Goal: Information Seeking & Learning: Compare options

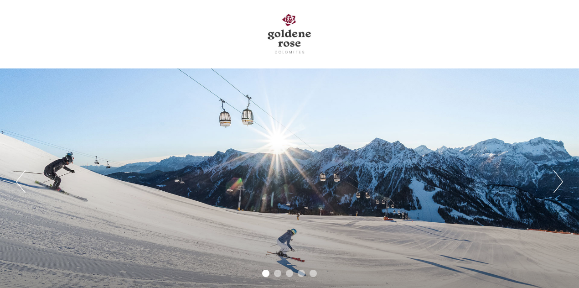
click at [442, 143] on div "Poprzedni Następny 1 2 3 4 5" at bounding box center [289, 181] width 579 height 226
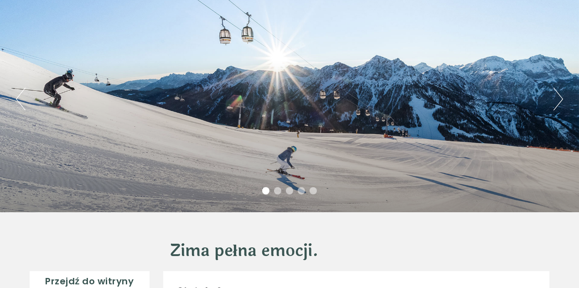
scroll to position [82, 0]
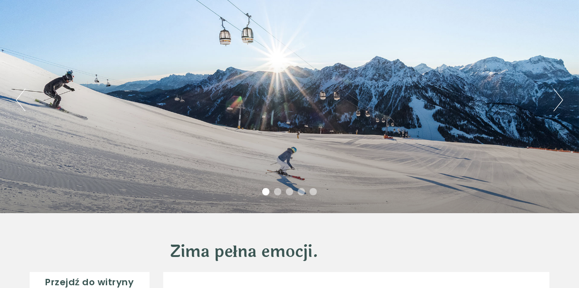
drag, startPoint x: 582, startPoint y: 10, endPoint x: 578, endPoint y: 31, distance: 22.2
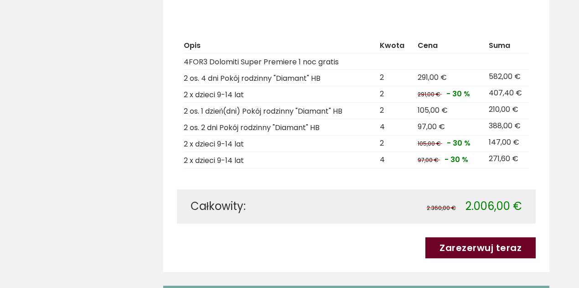
scroll to position [0, 0]
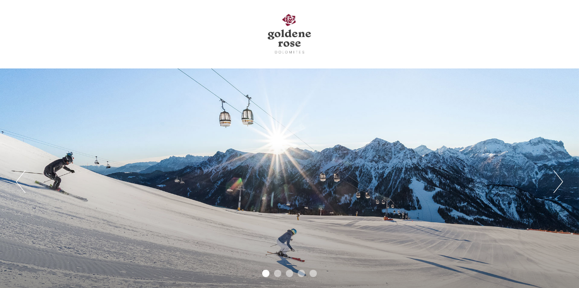
click at [557, 182] on button "Następny" at bounding box center [559, 181] width 10 height 23
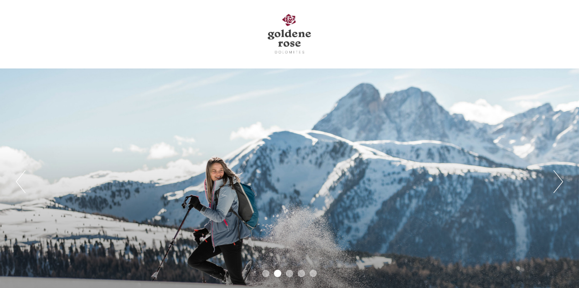
click at [558, 181] on button "Następny" at bounding box center [559, 181] width 10 height 23
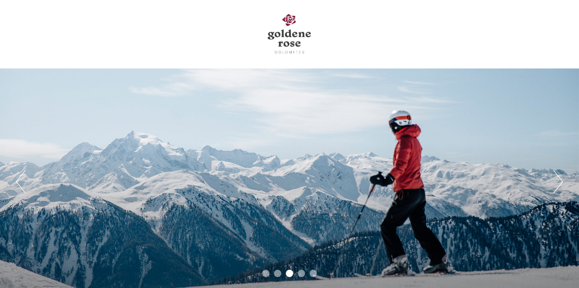
click at [558, 181] on button "Następny" at bounding box center [559, 181] width 10 height 23
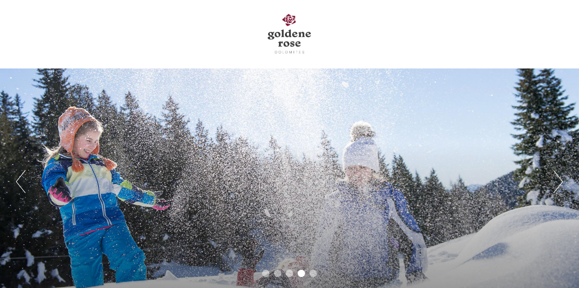
click at [558, 181] on button "Następny" at bounding box center [559, 181] width 10 height 23
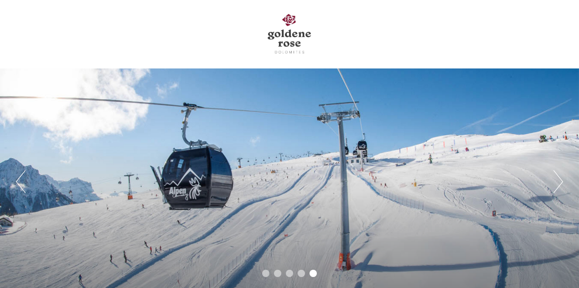
click at [558, 181] on button "Następny" at bounding box center [559, 181] width 10 height 23
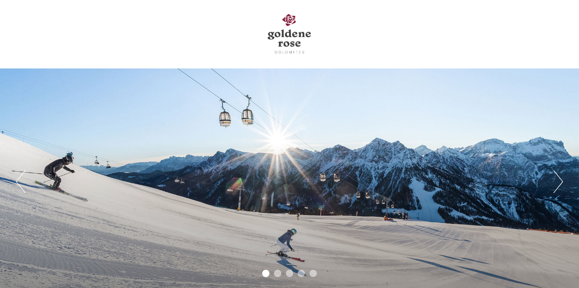
click at [558, 181] on button "Następny" at bounding box center [559, 181] width 10 height 23
click at [490, 194] on div "Poprzedni Następny 1 2 3 4 5" at bounding box center [289, 181] width 579 height 226
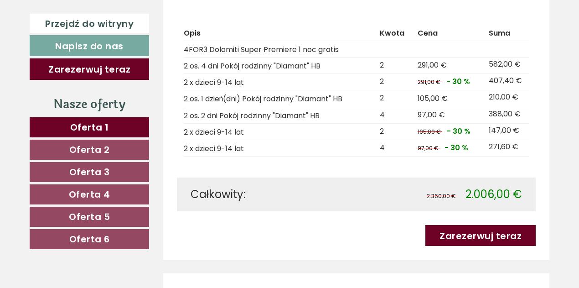
scroll to position [1420, 0]
click at [98, 150] on font "Oferta 2" at bounding box center [89, 149] width 41 height 13
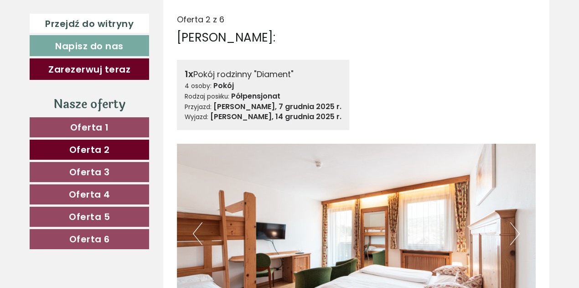
click at [113, 129] on link "Oferta 1" at bounding box center [89, 127] width 119 height 20
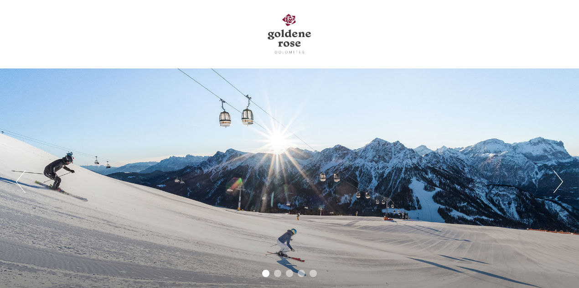
drag, startPoint x: 578, startPoint y: 7, endPoint x: 578, endPoint y: 20, distance: 12.8
click at [578, 20] on div "Poprzedni Następny 1 2 3 4 5" at bounding box center [289, 147] width 579 height 295
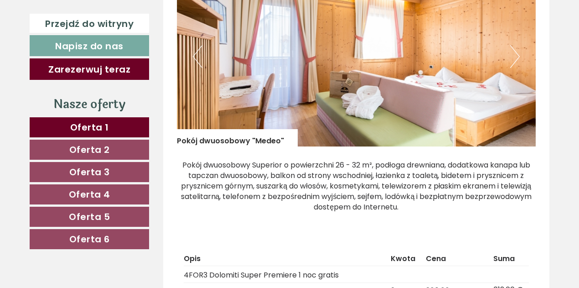
scroll to position [545, 0]
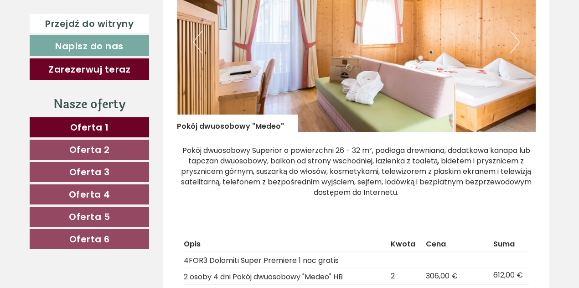
click at [88, 146] on font "Oferta 2" at bounding box center [89, 149] width 41 height 13
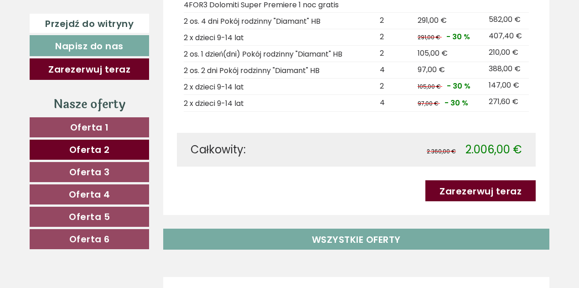
scroll to position [768, 0]
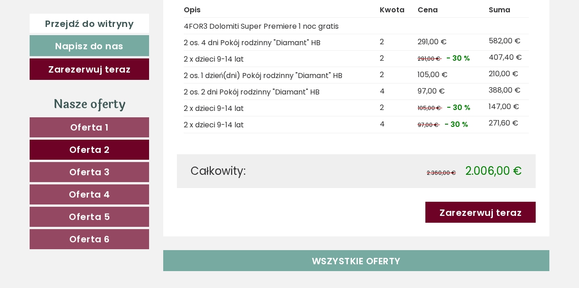
click at [115, 173] on link "Oferta 3" at bounding box center [89, 172] width 119 height 20
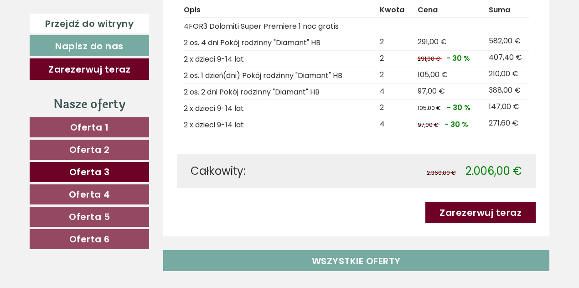
scroll to position [353, 0]
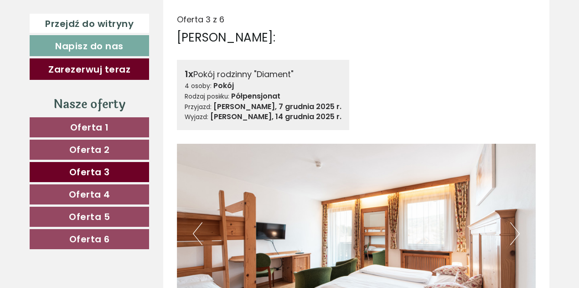
click at [92, 191] on font "Oferta 4" at bounding box center [89, 194] width 41 height 13
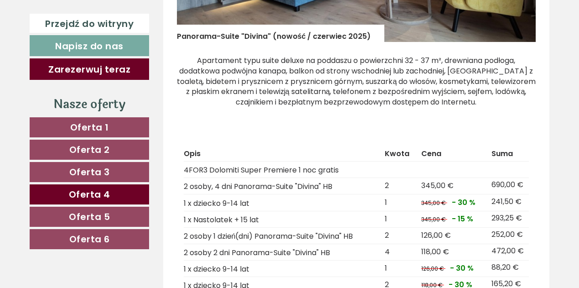
scroll to position [643, 0]
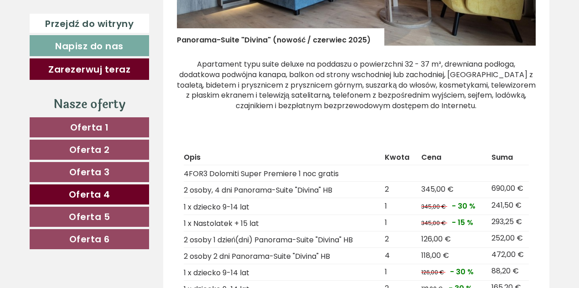
click at [101, 121] on font "Oferta 1" at bounding box center [89, 127] width 39 height 13
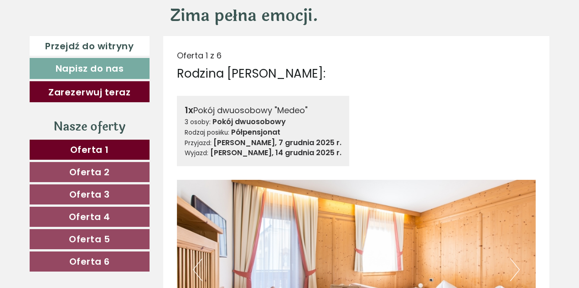
scroll to position [342, 0]
